Goal: Navigation & Orientation: Find specific page/section

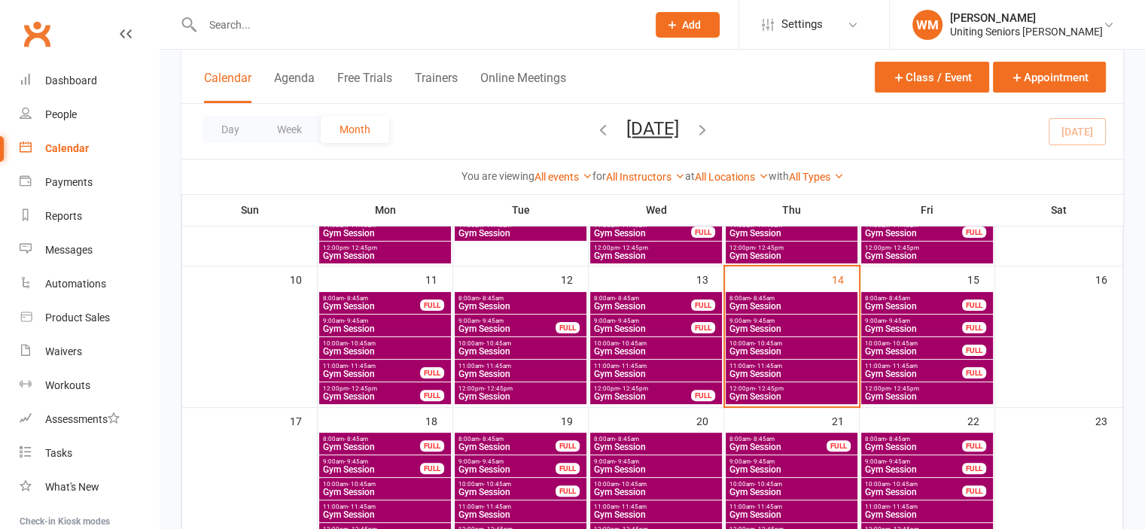
scroll to position [376, 0]
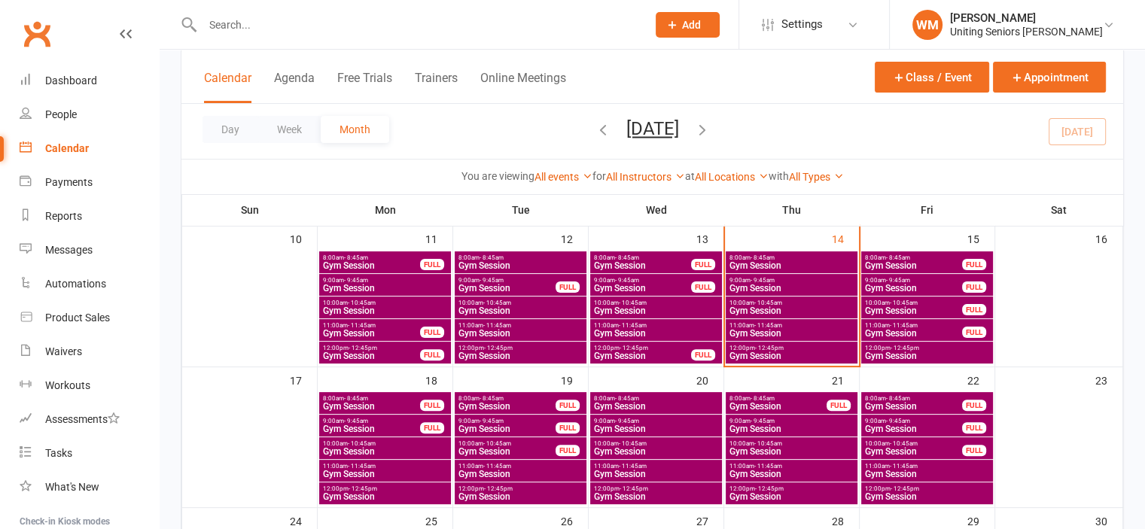
click at [923, 267] on span "Gym Session" at bounding box center [913, 265] width 99 height 9
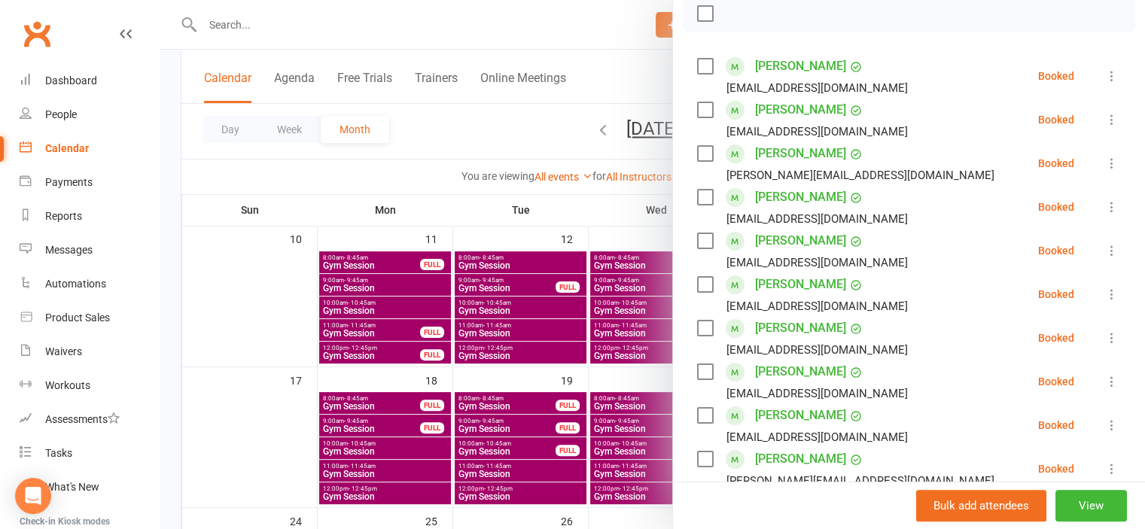
scroll to position [301, 0]
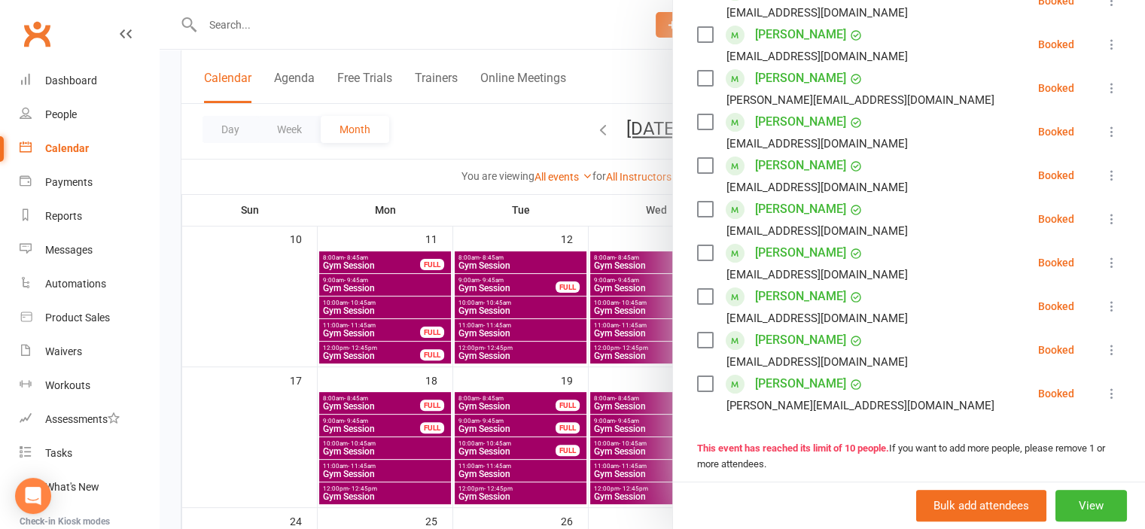
click at [259, 434] on div at bounding box center [652, 264] width 985 height 529
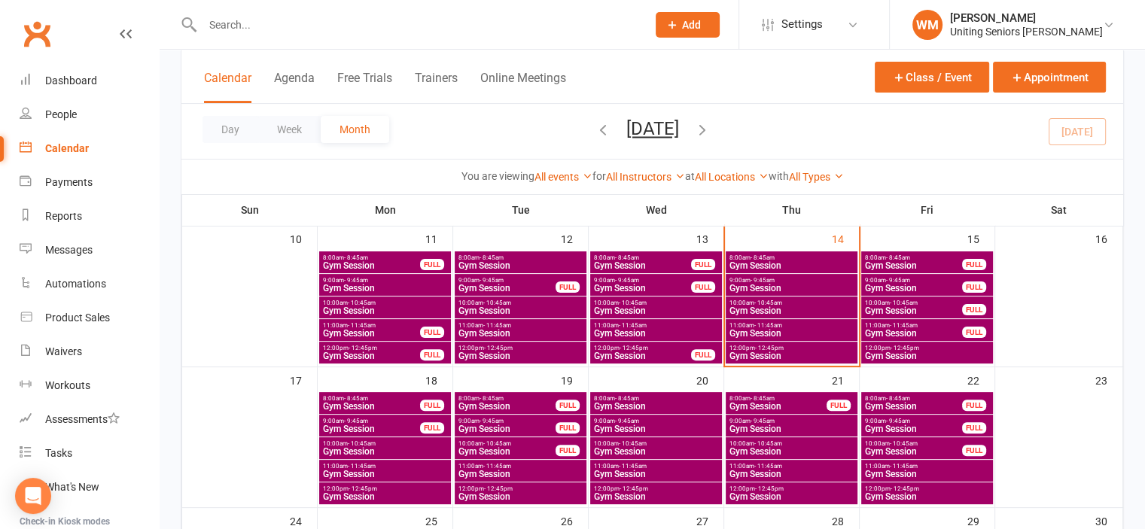
click at [972, 4] on li "WM Wes Madge Uniting Seniors Gym Leichhardt Signed in as: Uniting Seniors Gym L…" at bounding box center [1017, 24] width 256 height 49
click at [977, 17] on div "[PERSON_NAME]" at bounding box center [1026, 18] width 153 height 14
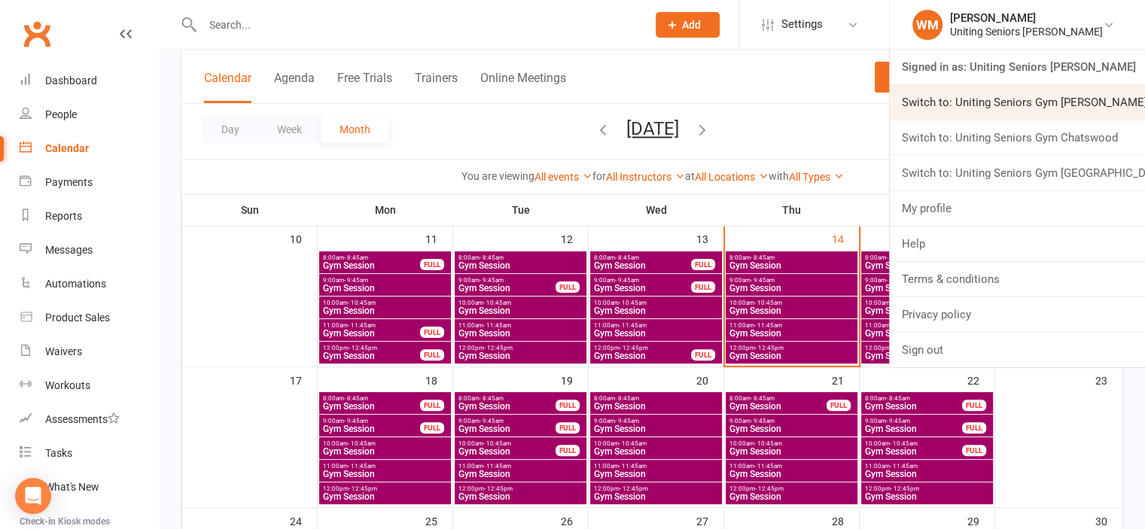
click at [1014, 97] on link "Switch to: Uniting Seniors Gym [PERSON_NAME][GEOGRAPHIC_DATA]" at bounding box center [1016, 102] width 255 height 35
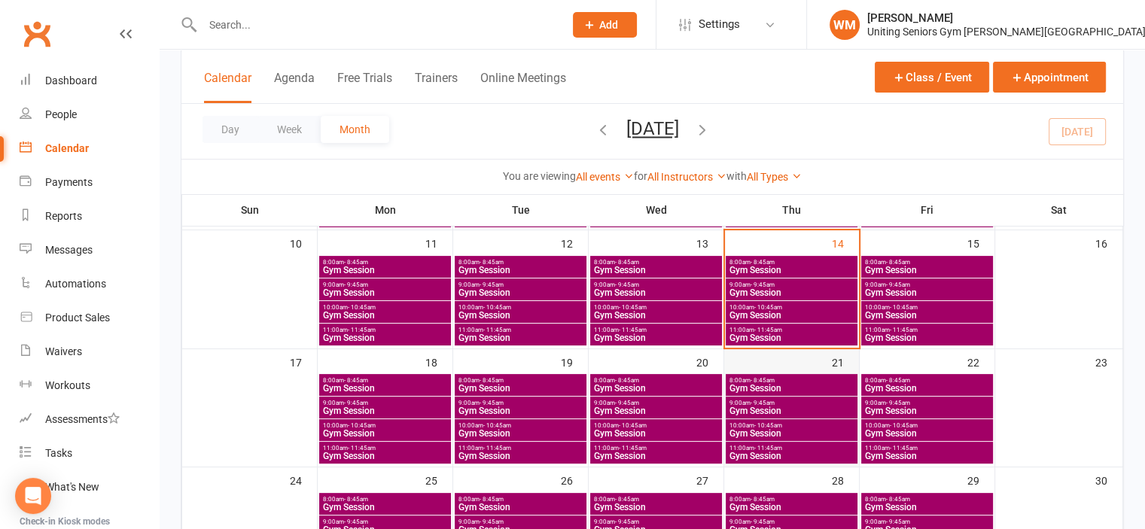
scroll to position [301, 0]
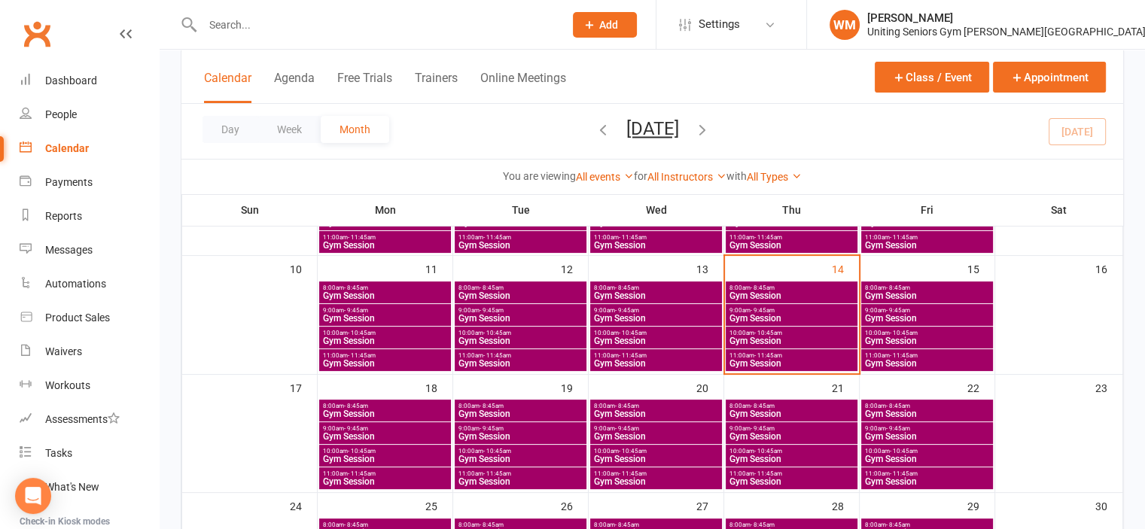
click at [785, 334] on span "10:00am - 10:45am" at bounding box center [791, 333] width 126 height 7
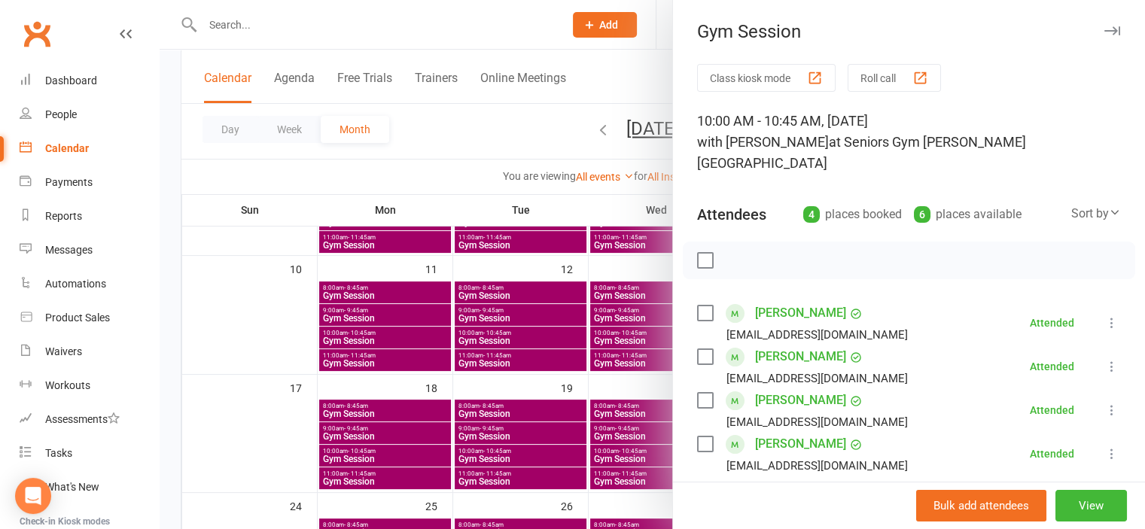
drag, startPoint x: 295, startPoint y: 339, endPoint x: 424, endPoint y: 321, distance: 129.9
click at [295, 339] on div at bounding box center [652, 264] width 985 height 529
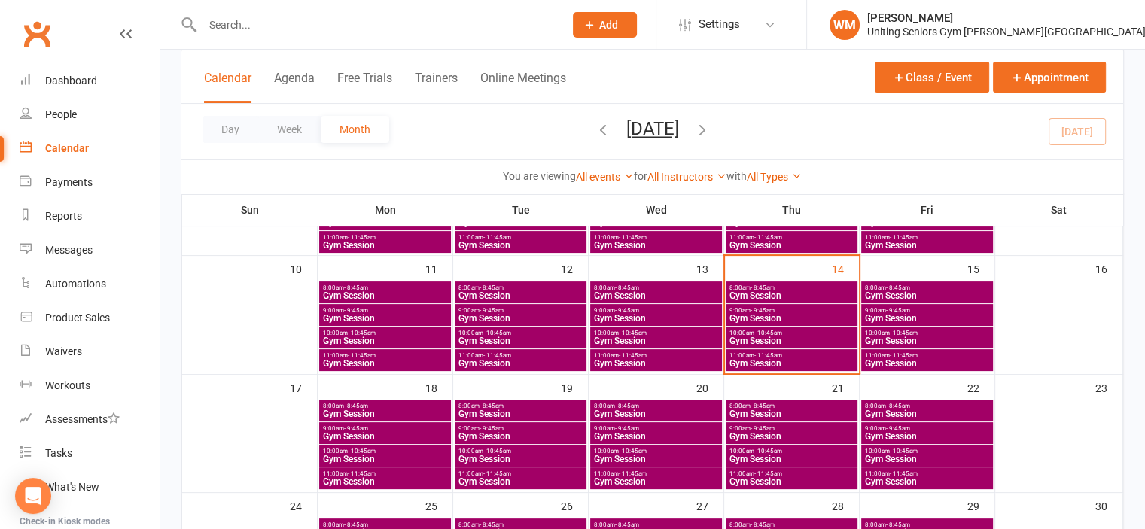
click at [839, 291] on span "Gym Session" at bounding box center [791, 295] width 126 height 9
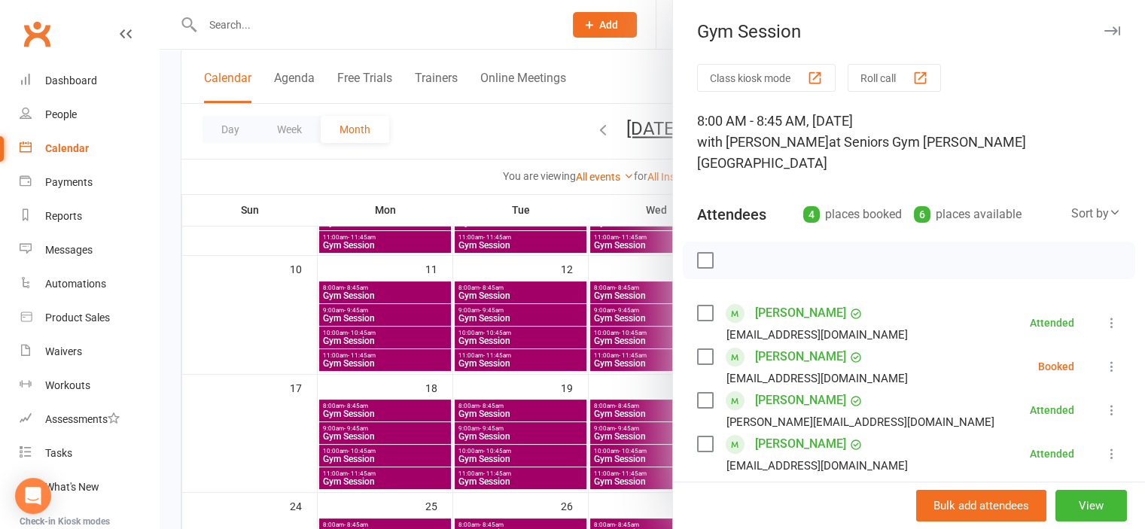
click at [290, 316] on div at bounding box center [652, 264] width 985 height 529
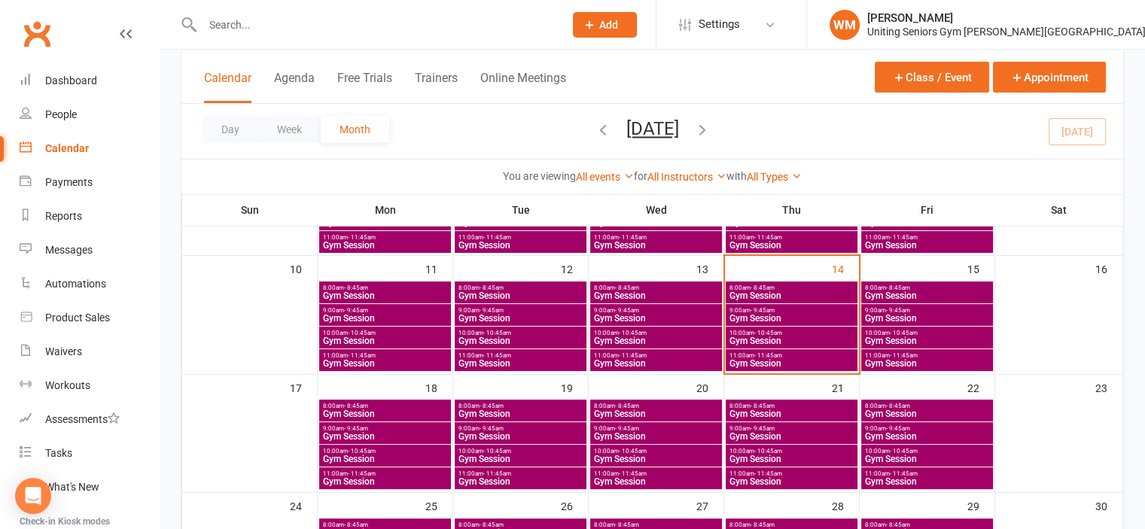
click at [773, 360] on span "Gym Session" at bounding box center [791, 363] width 126 height 9
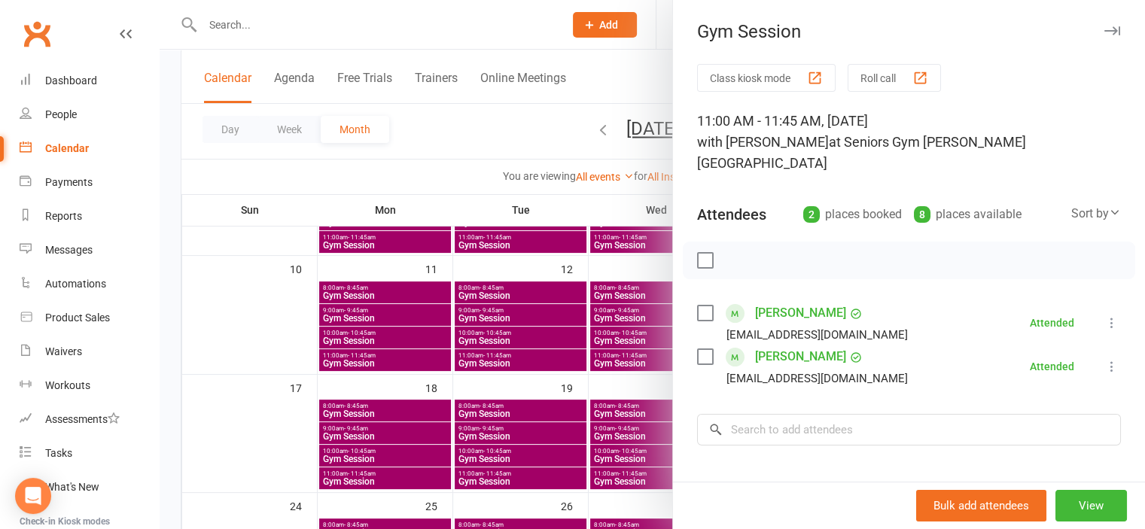
click at [300, 330] on div at bounding box center [652, 264] width 985 height 529
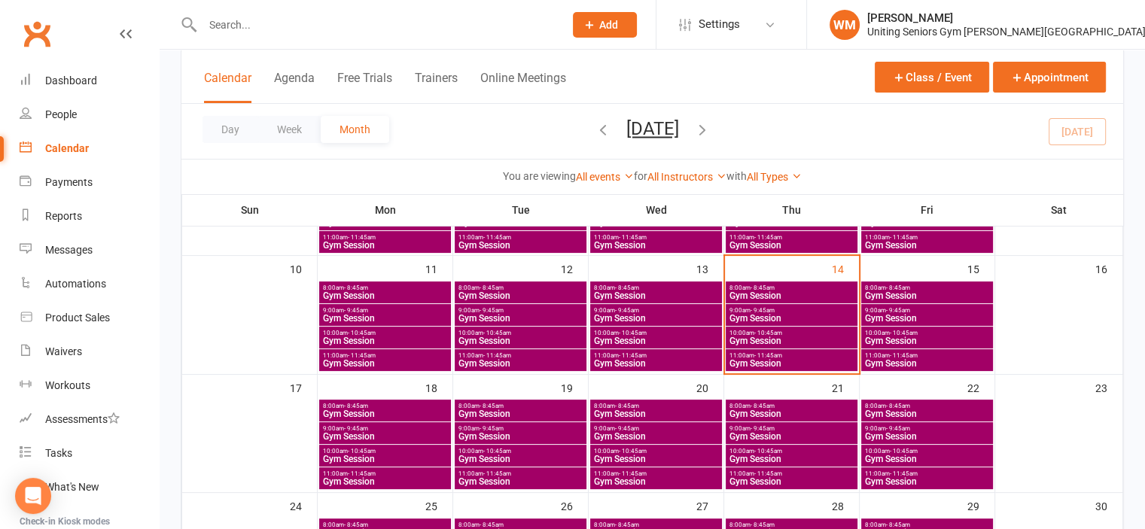
click at [790, 452] on span "10:00am - 10:45am" at bounding box center [791, 451] width 126 height 7
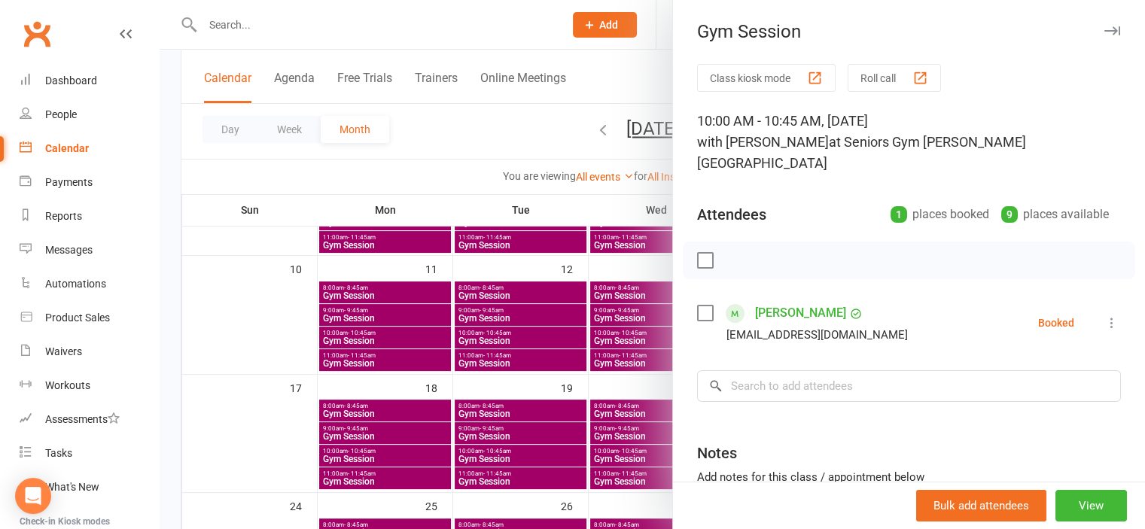
click at [230, 421] on div at bounding box center [652, 264] width 985 height 529
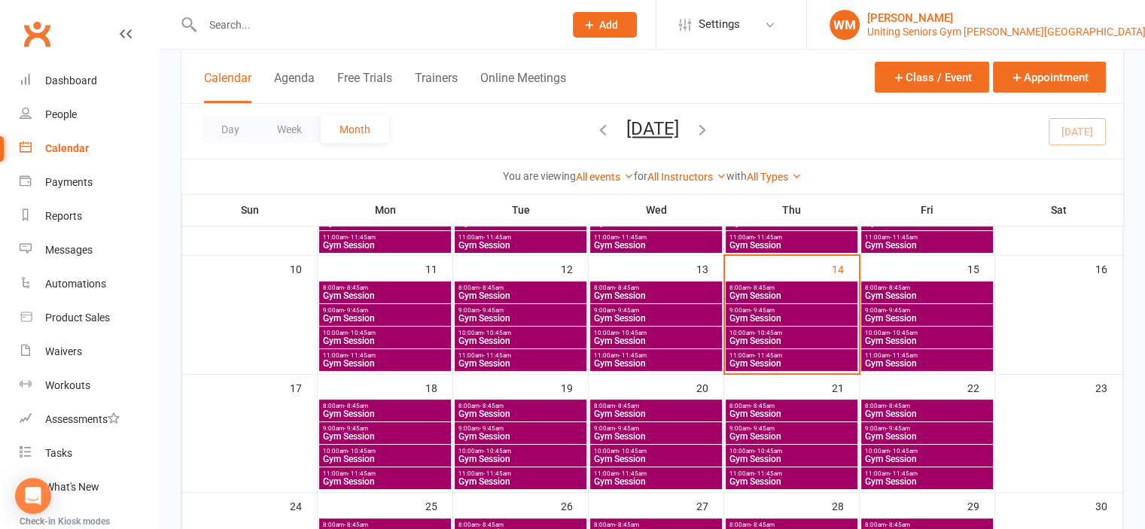
click at [1025, 36] on div "Uniting Seniors Gym Beverly Hills" at bounding box center [1006, 32] width 278 height 14
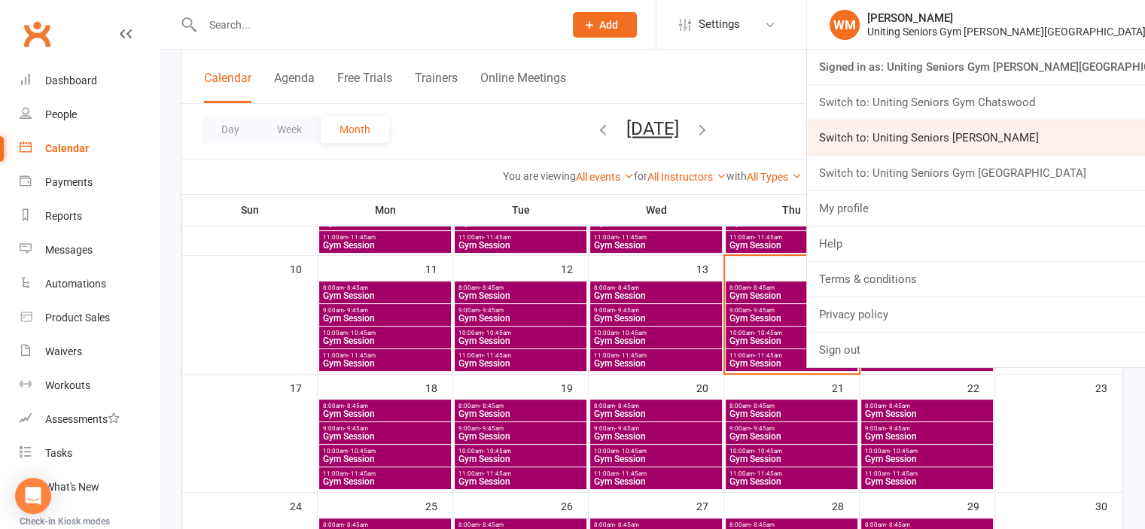
click at [1020, 146] on link "Switch to: Uniting Seniors Gym Leichhardt" at bounding box center [976, 137] width 338 height 35
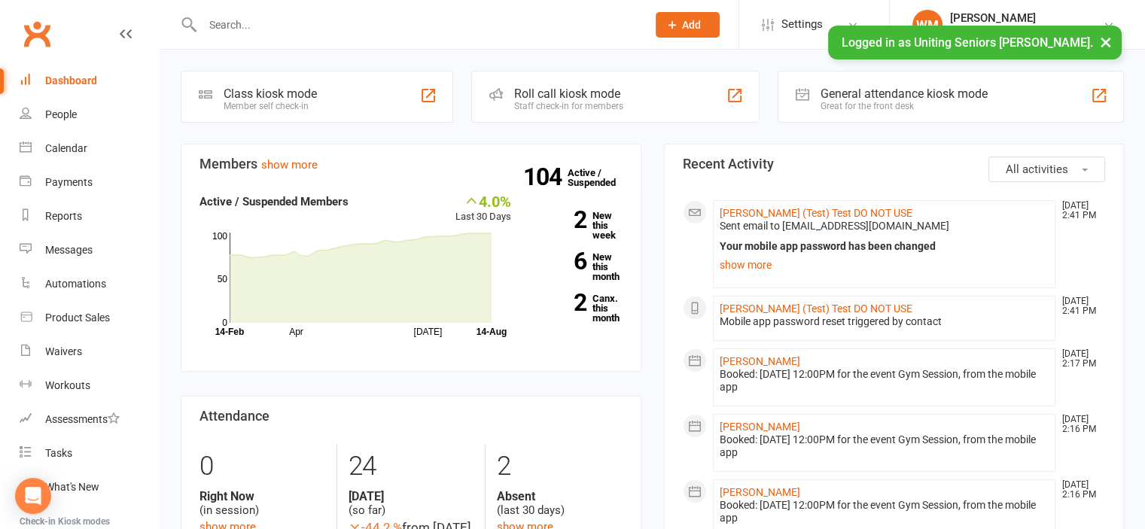
click at [1107, 44] on button "×" at bounding box center [1105, 42] width 27 height 32
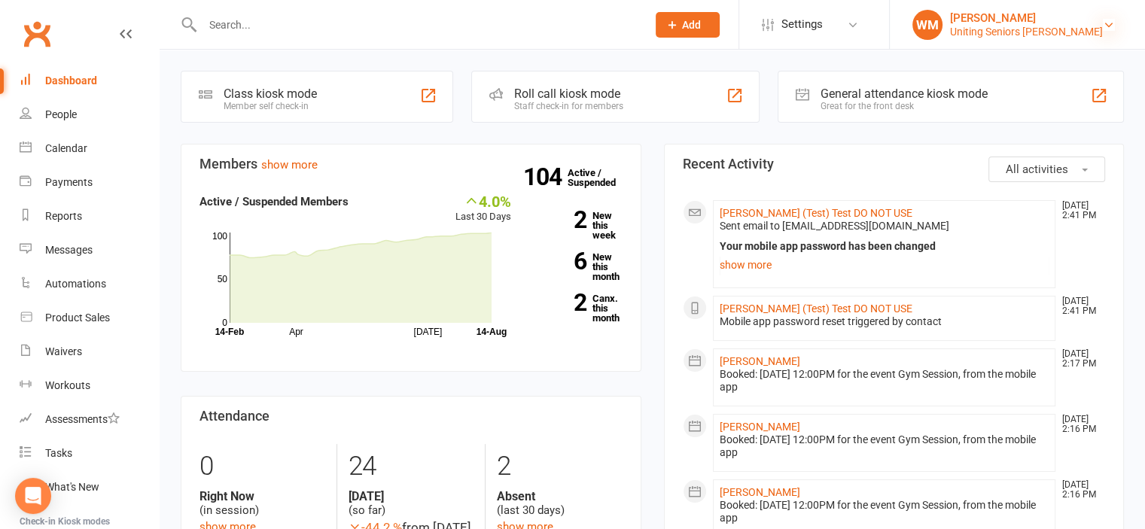
click at [1103, 23] on icon at bounding box center [1108, 25] width 12 height 12
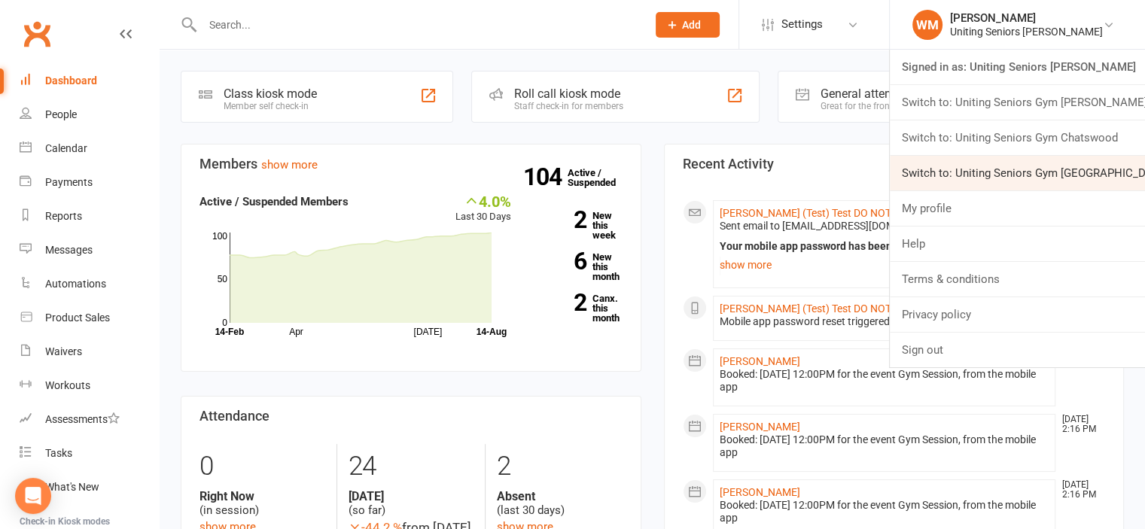
click at [1075, 165] on link "Switch to: Uniting Seniors Gym [GEOGRAPHIC_DATA]" at bounding box center [1016, 173] width 255 height 35
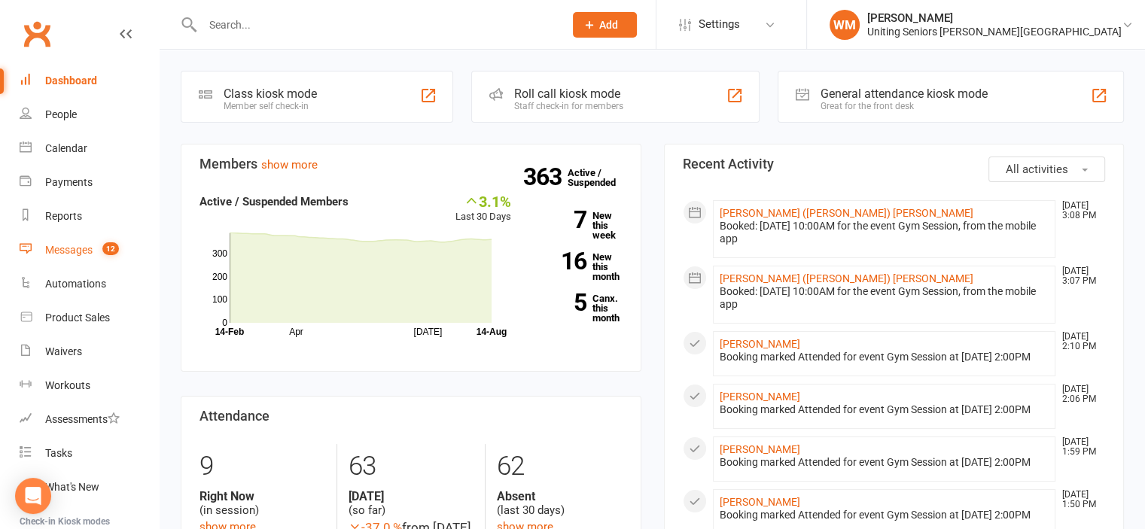
click at [42, 259] on link "Messages 12" at bounding box center [89, 250] width 139 height 34
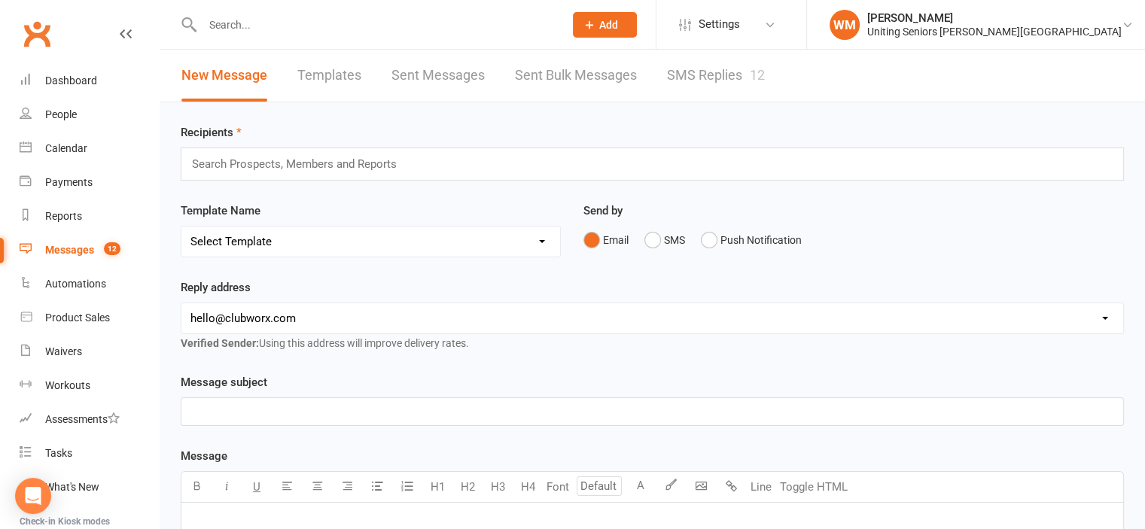
click at [702, 75] on link "SMS Replies 12" at bounding box center [716, 76] width 98 height 52
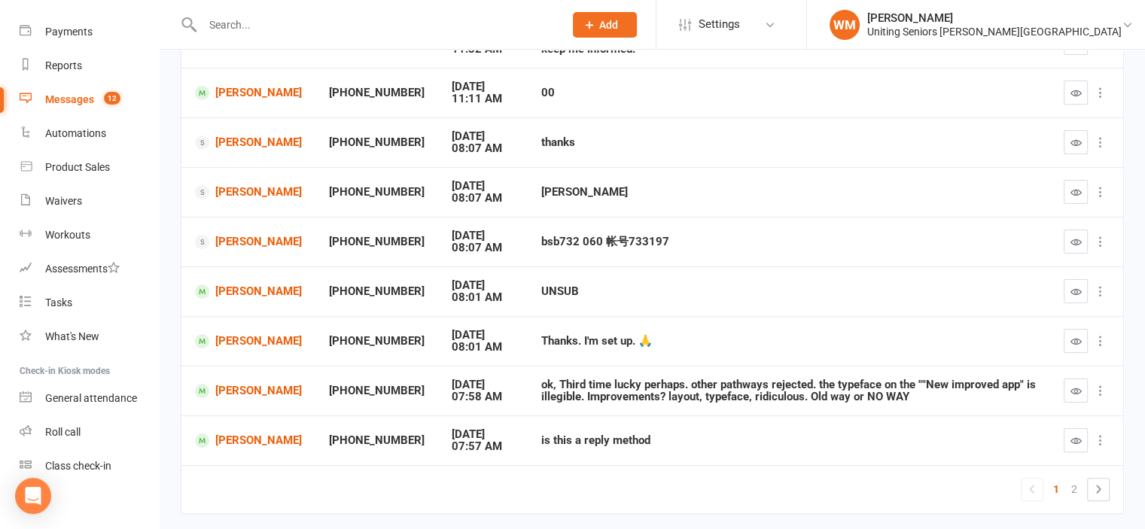
scroll to position [301, 0]
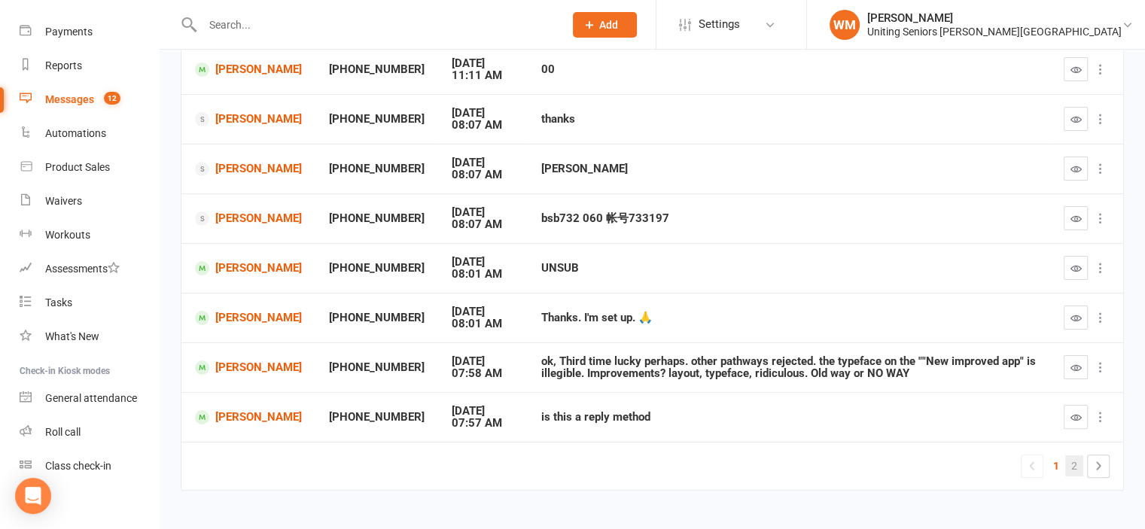
click at [1078, 468] on link "2" at bounding box center [1074, 465] width 18 height 21
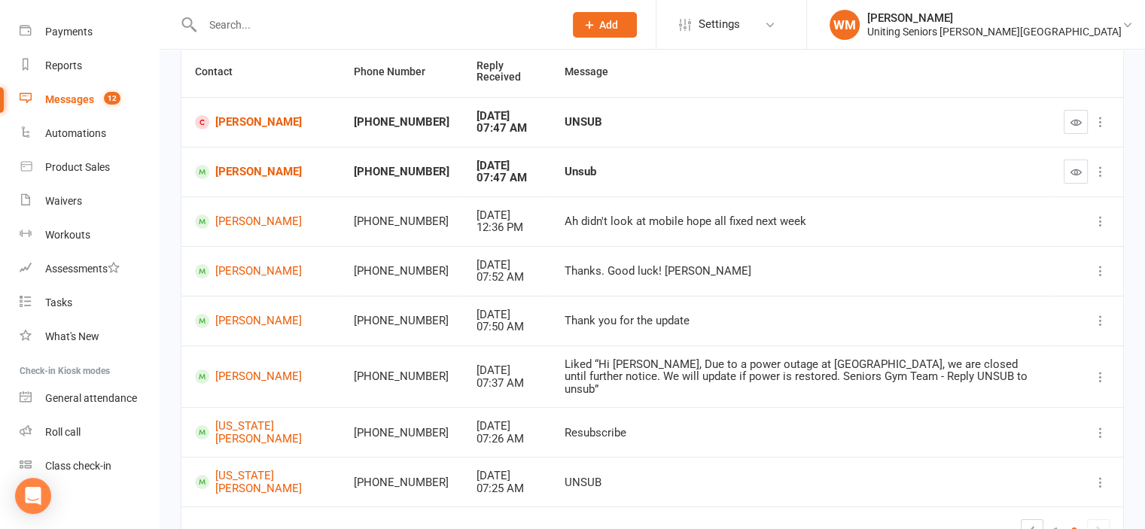
scroll to position [74, 0]
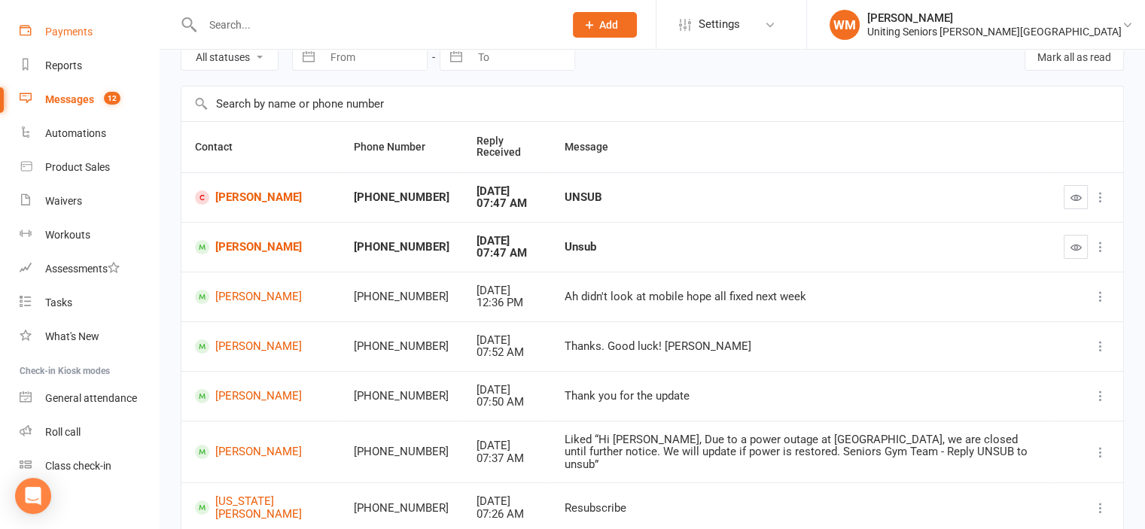
click at [65, 29] on div "Payments" at bounding box center [68, 32] width 47 height 12
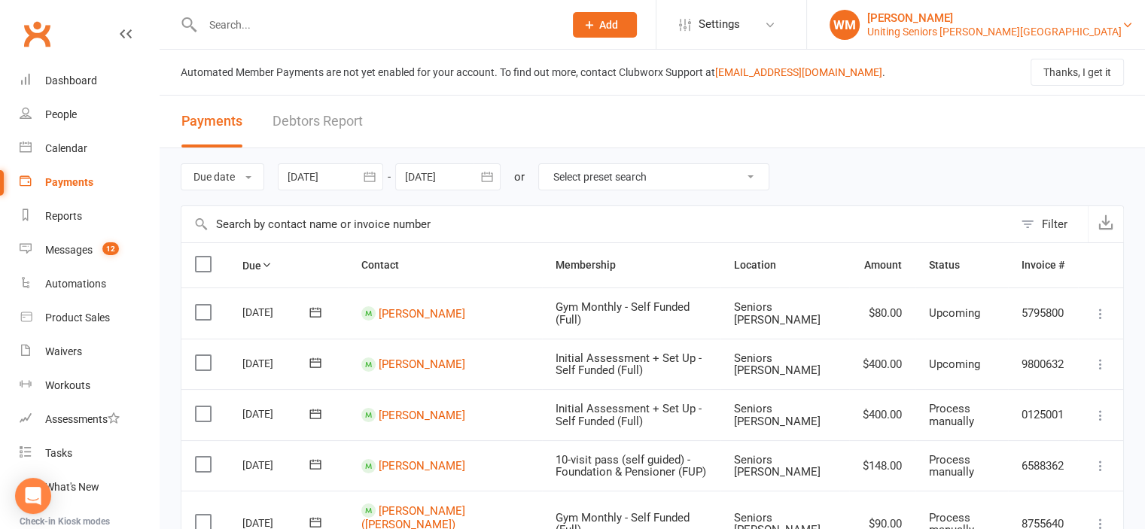
click at [1084, 29] on div "Uniting Seniors Gym Lilyfield" at bounding box center [994, 32] width 254 height 14
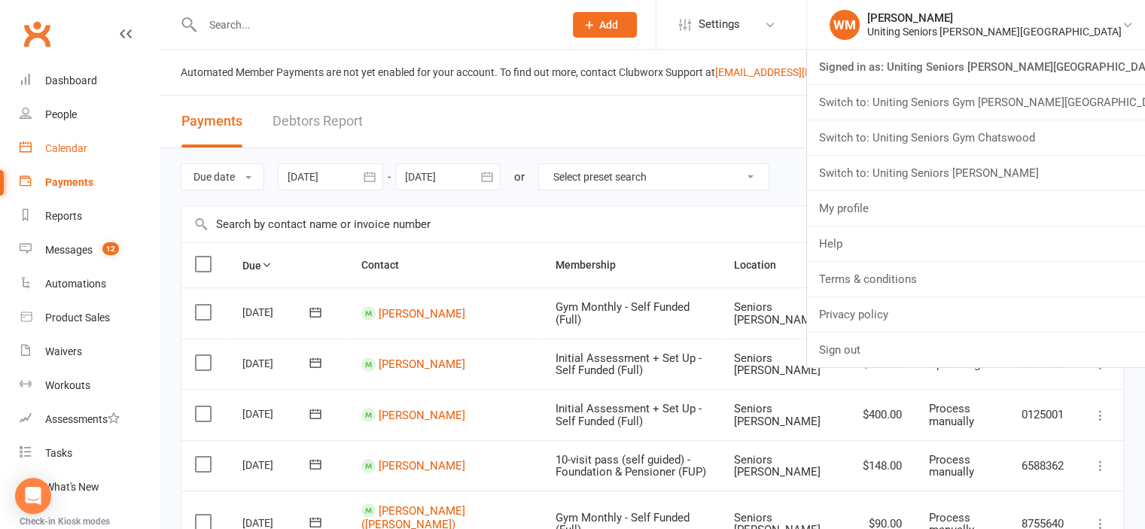
click at [51, 159] on link "Calendar" at bounding box center [89, 149] width 139 height 34
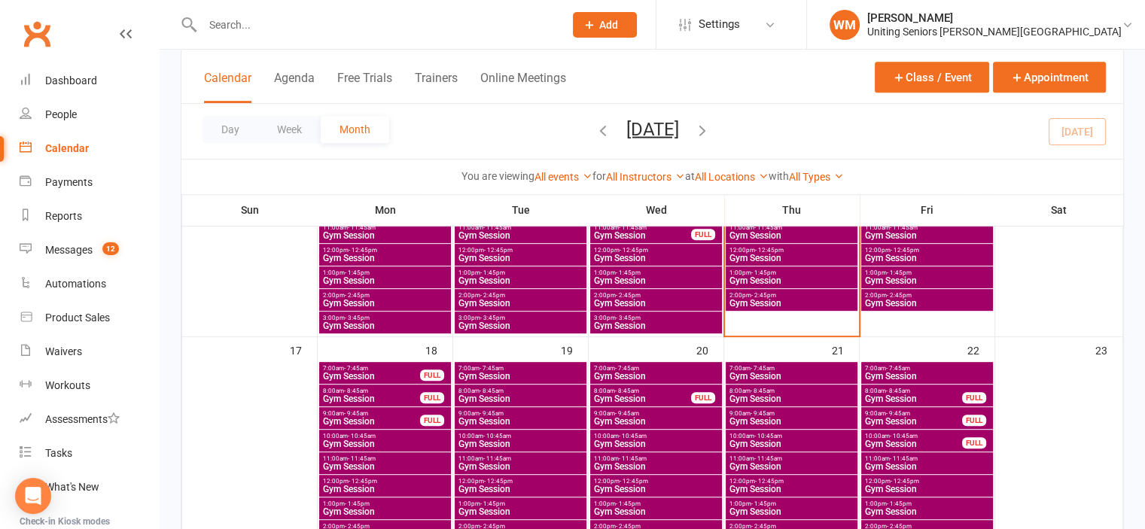
scroll to position [527, 0]
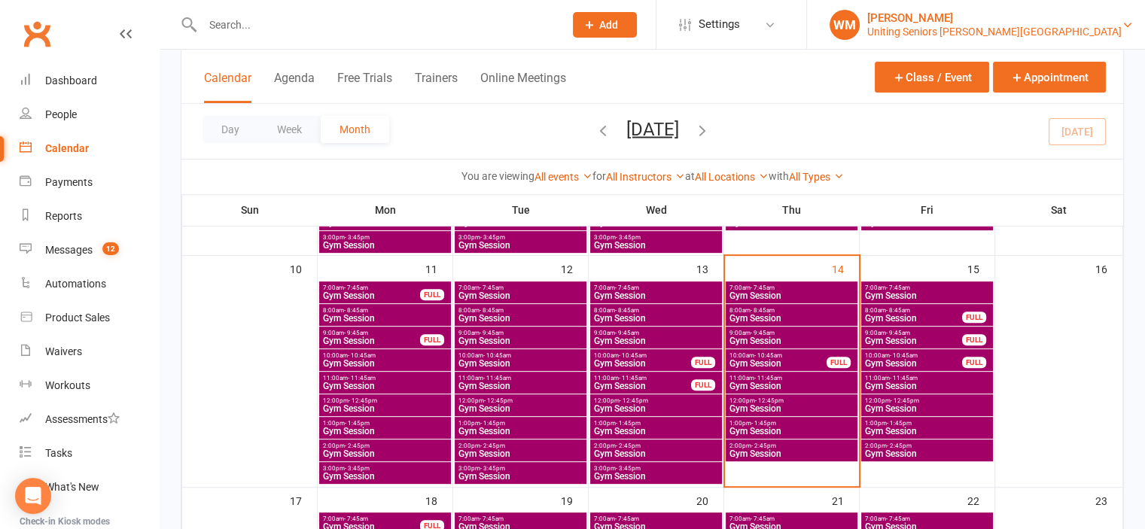
click at [1039, 26] on div "Uniting Seniors Gym Lilyfield" at bounding box center [994, 32] width 254 height 14
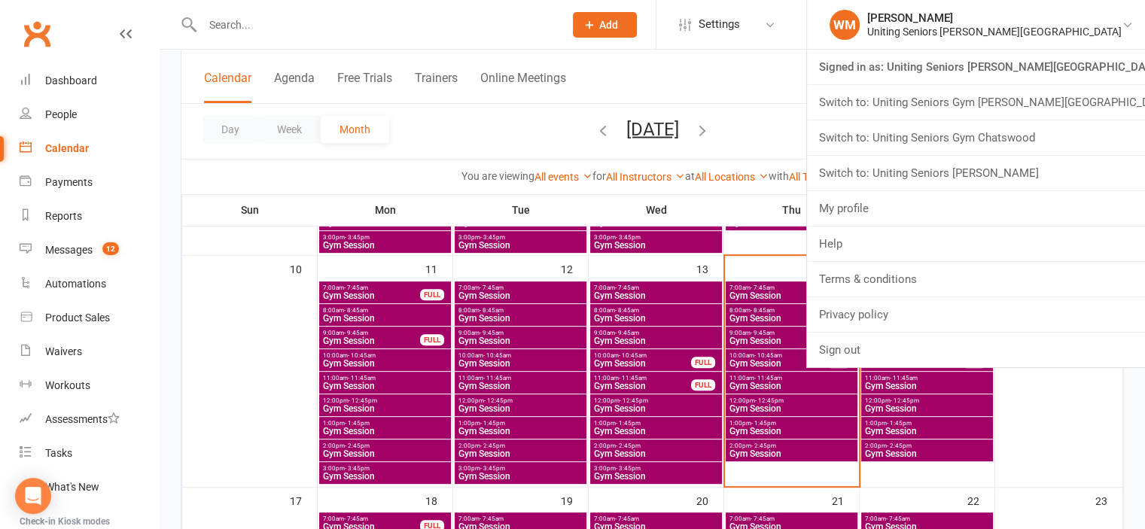
click at [744, 453] on span "Gym Session" at bounding box center [791, 453] width 126 height 9
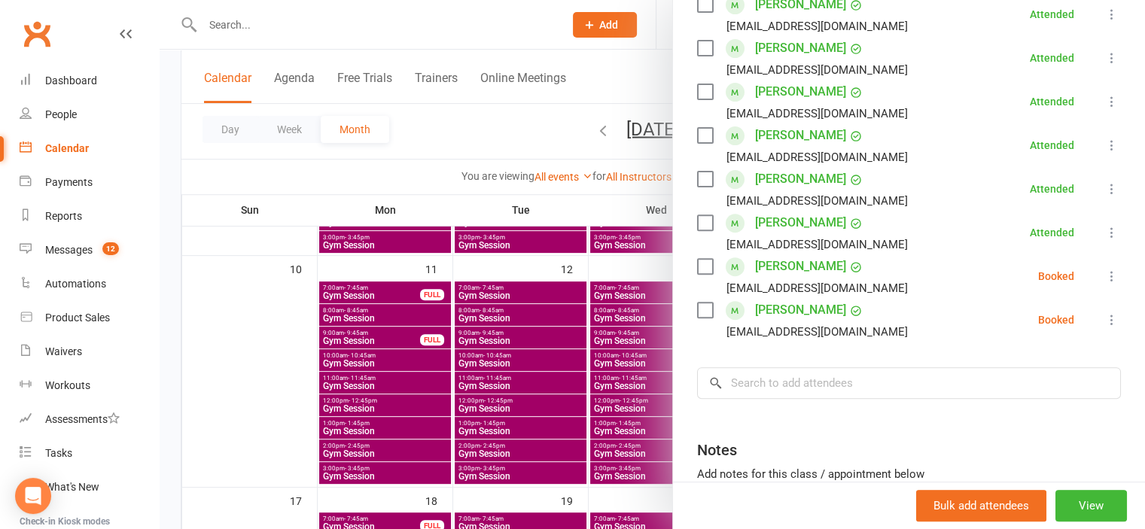
click at [235, 400] on div at bounding box center [652, 264] width 985 height 529
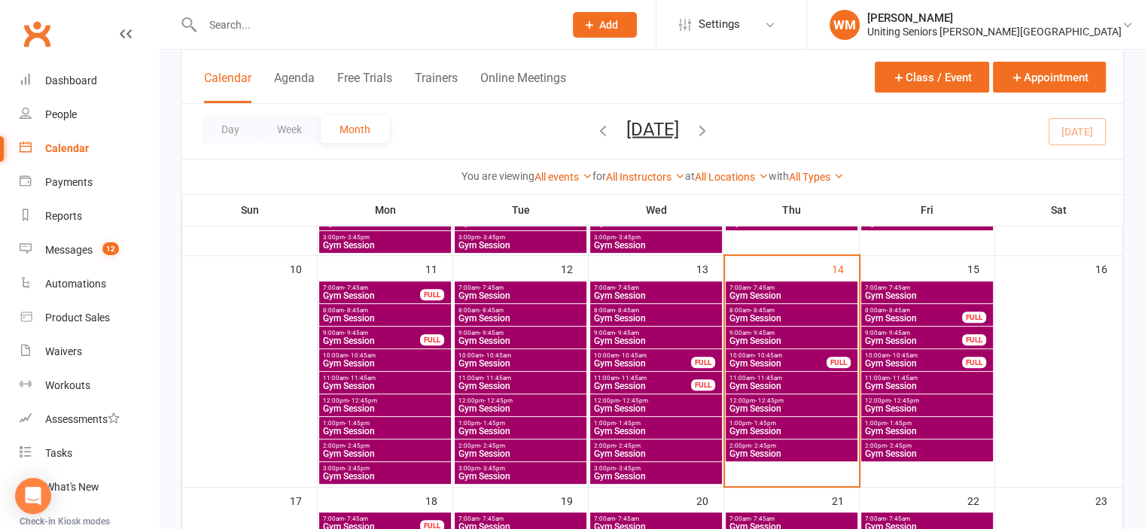
click at [879, 394] on div "12:00pm - 12:45pm Gym Session" at bounding box center [927, 405] width 132 height 22
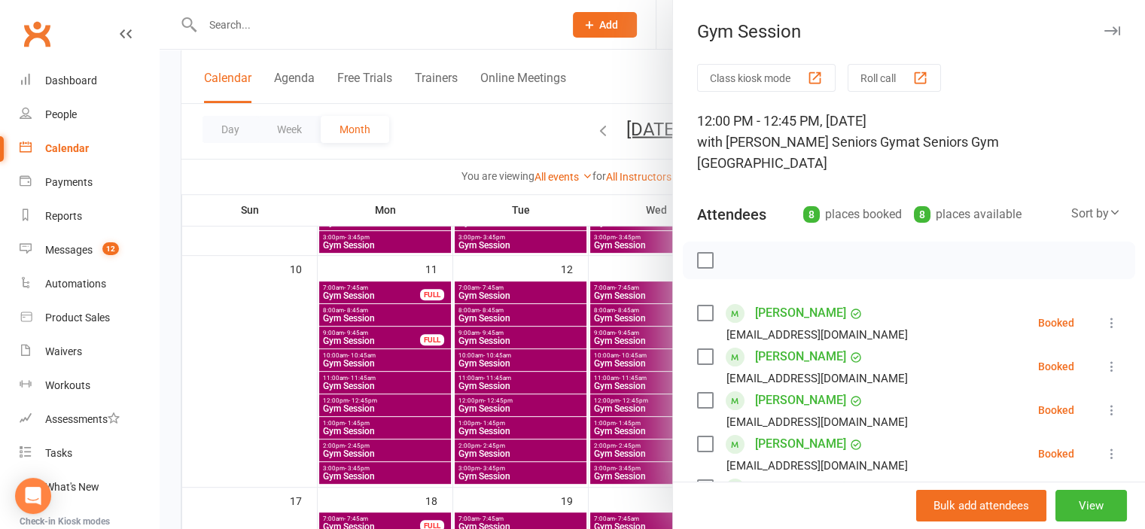
click at [269, 351] on div at bounding box center [652, 264] width 985 height 529
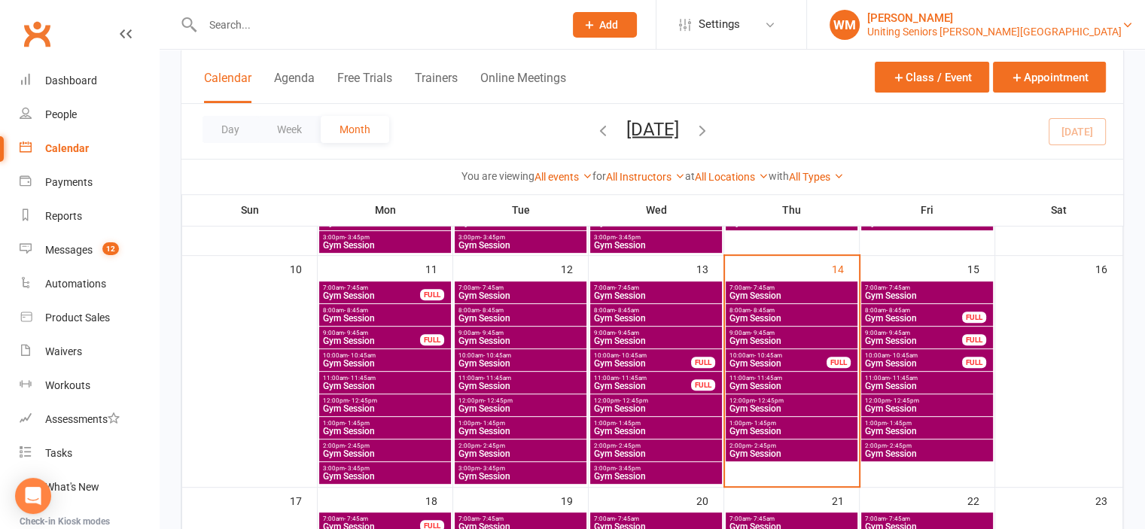
click at [1063, 32] on div "Uniting Seniors Gym Lilyfield" at bounding box center [994, 32] width 254 height 14
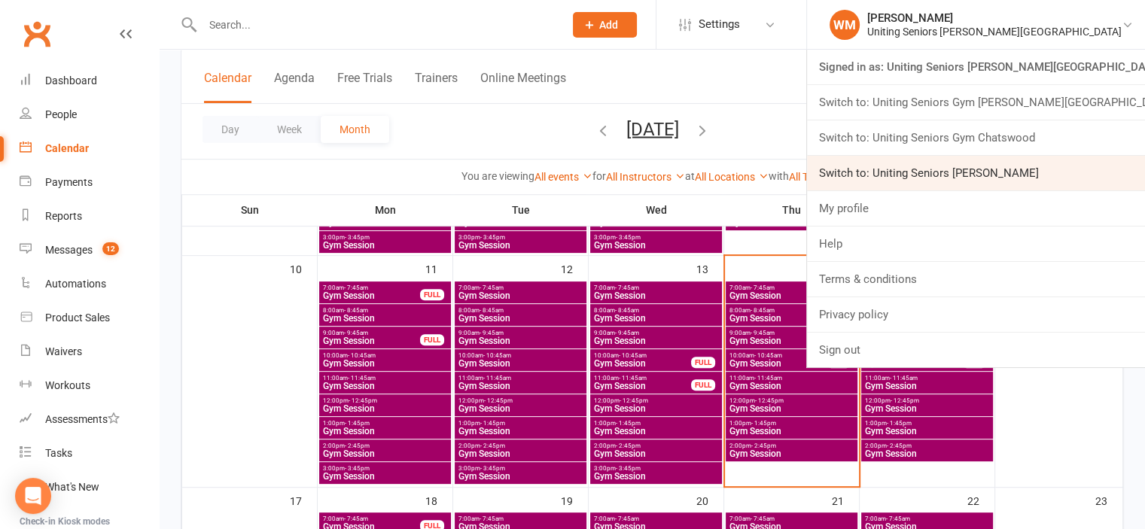
click at [1032, 173] on link "Switch to: Uniting Seniors Gym Leichhardt" at bounding box center [976, 173] width 338 height 35
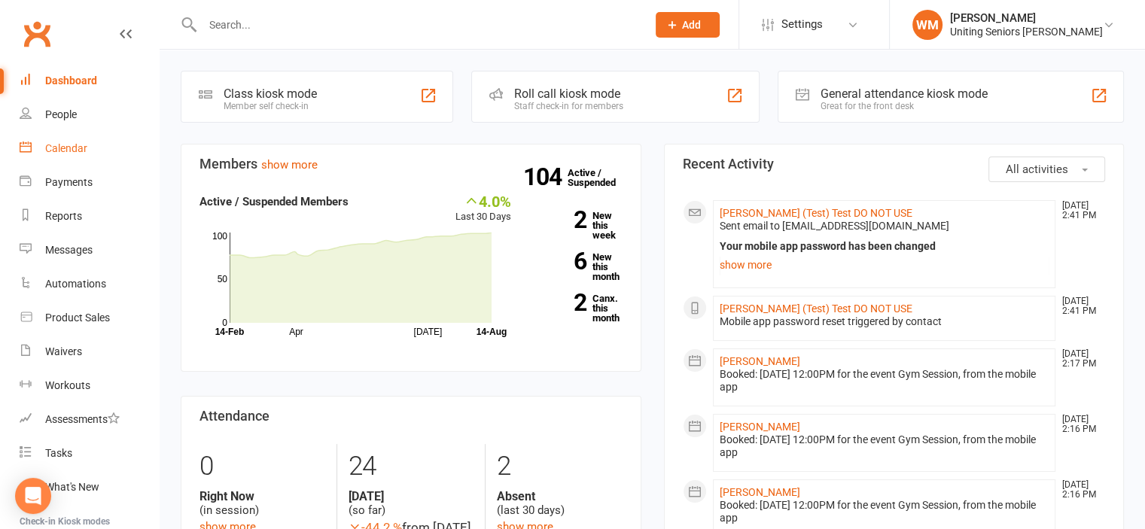
click at [50, 147] on div "Calendar" at bounding box center [66, 148] width 42 height 12
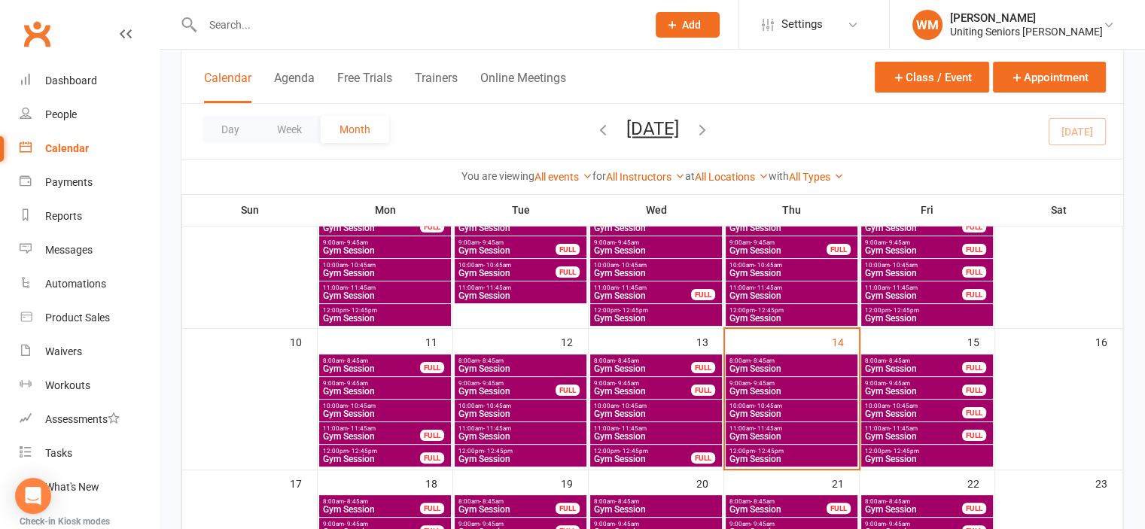
scroll to position [301, 0]
